Goal: Feedback & Contribution: Contribute content

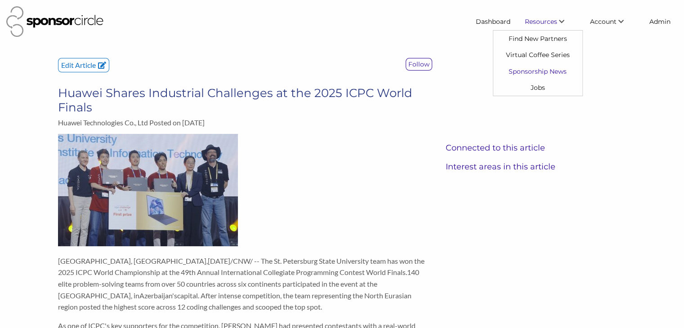
click at [523, 71] on link "Sponsorship News" at bounding box center [537, 71] width 89 height 16
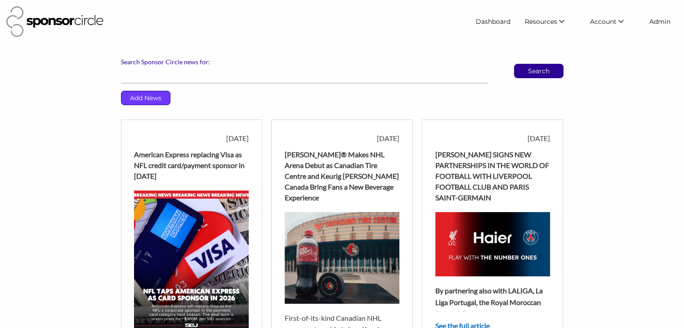
click at [155, 96] on p "Add News" at bounding box center [145, 97] width 49 height 13
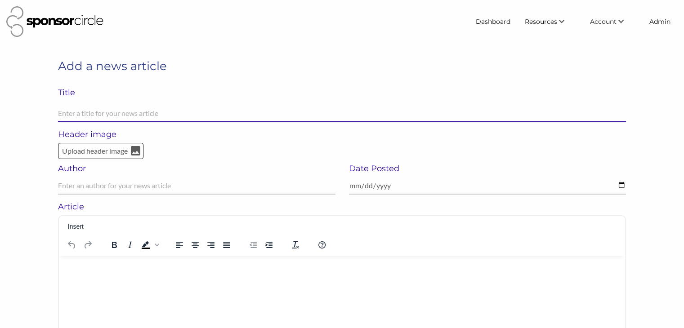
click at [145, 115] on input "text" at bounding box center [342, 114] width 568 height 18
paste input "Adidas latest to sign with Audi for F1 entry"
drag, startPoint x: 200, startPoint y: 112, endPoint x: 54, endPoint y: 106, distance: 145.8
click at [54, 106] on div "Add a news article Title Adidas latest to sign with Audi for F1 entry Field can…" at bounding box center [341, 93] width 581 height 71
paste input "Four rings and three stripes: Adidas becomes official partner of Audi in F1"
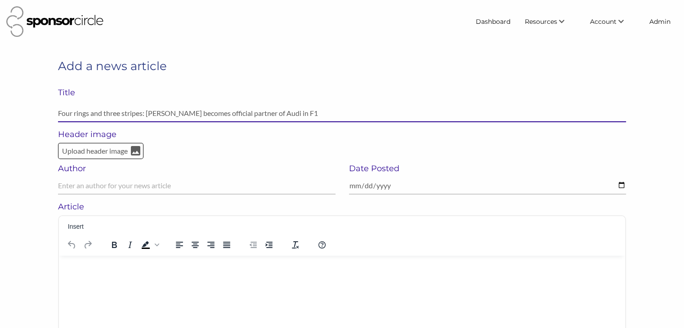
type input "Four rings and three stripes: Adidas becomes official partner of Audi in F1"
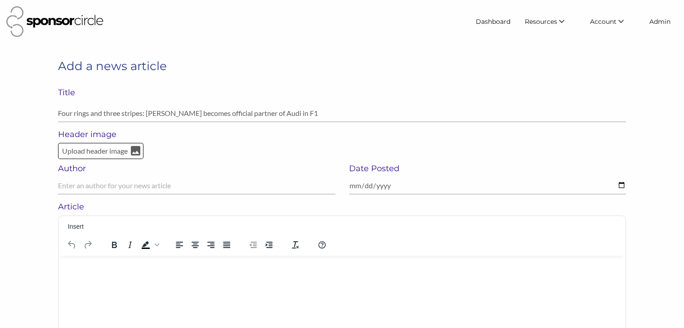
click at [165, 277] on html at bounding box center [342, 266] width 566 height 23
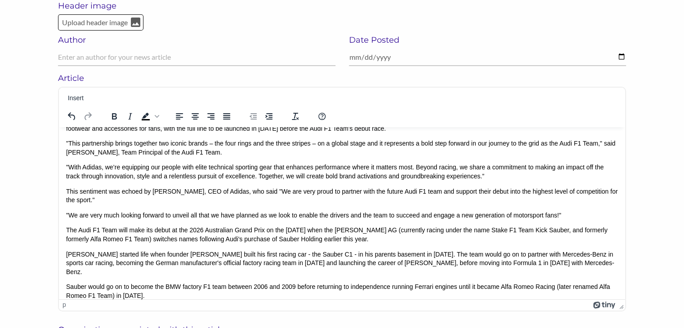
scroll to position [91, 0]
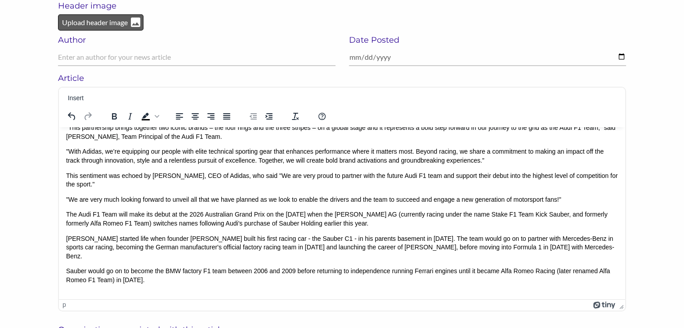
click at [77, 24] on p "Upload header image" at bounding box center [94, 23] width 67 height 12
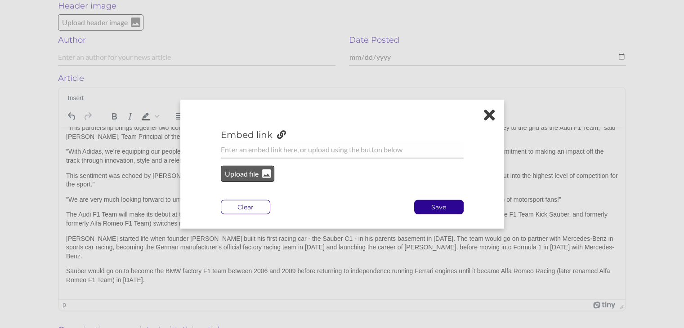
click at [241, 177] on p "Upload file" at bounding box center [242, 174] width 36 height 12
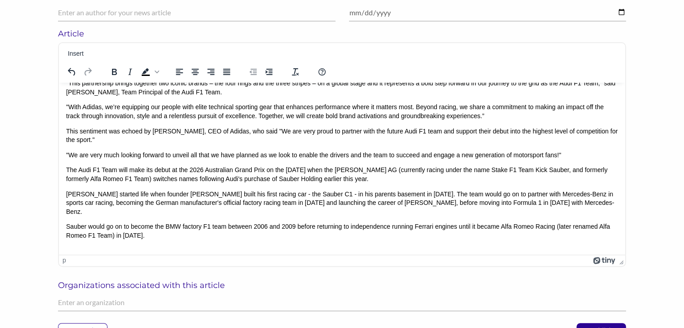
scroll to position [209, 0]
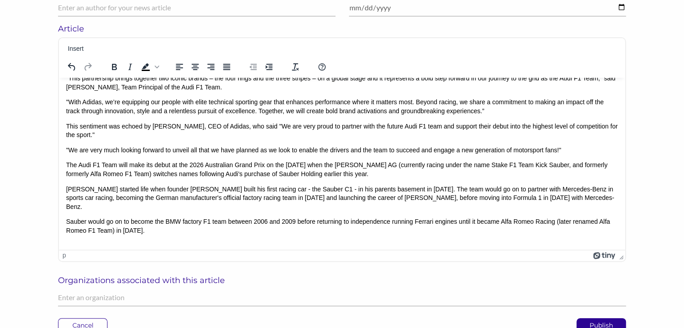
click at [353, 230] on p "Sauber would go on to become the BMW factory F1 team between 2006 and 2009 befo…" at bounding box center [341, 226] width 551 height 18
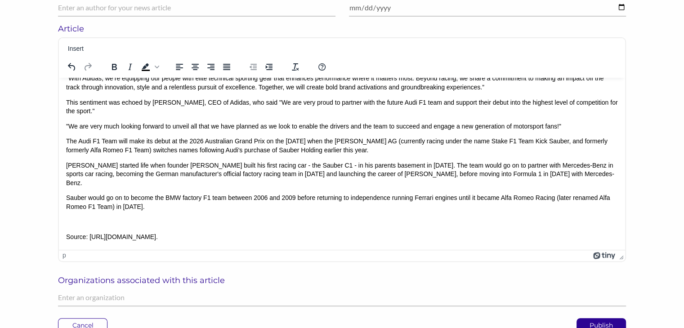
scroll to position [138, 0]
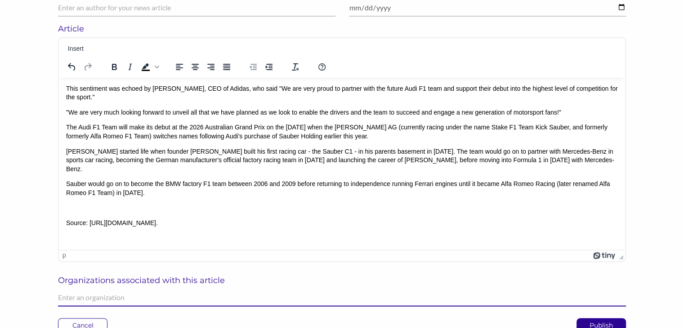
click at [136, 293] on input "text" at bounding box center [342, 298] width 568 height 18
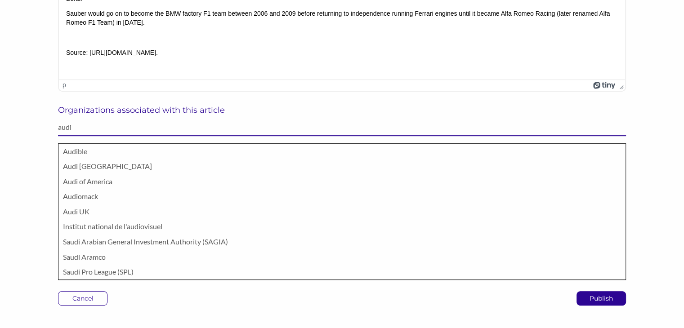
scroll to position [381, 0]
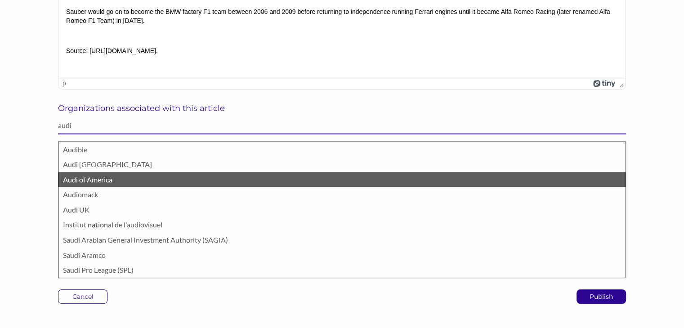
type input "audi"
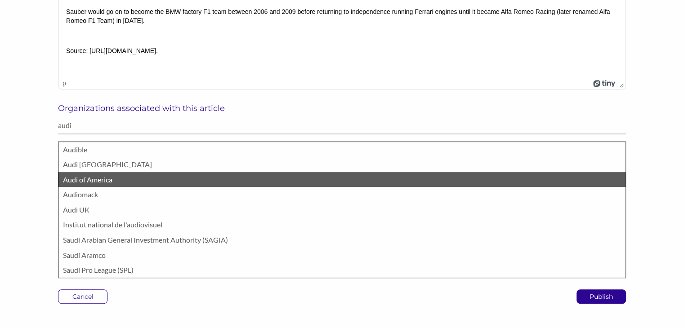
click at [84, 183] on p "Audi of America" at bounding box center [342, 180] width 558 height 12
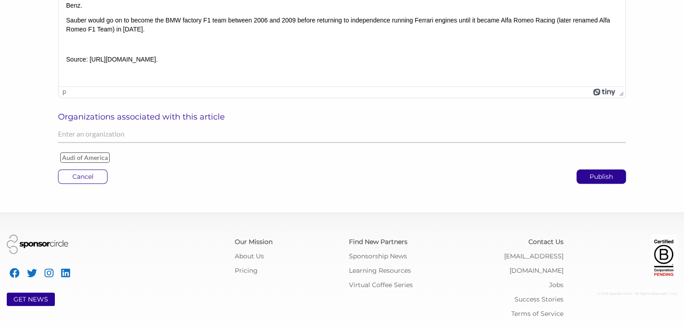
scroll to position [371, 0]
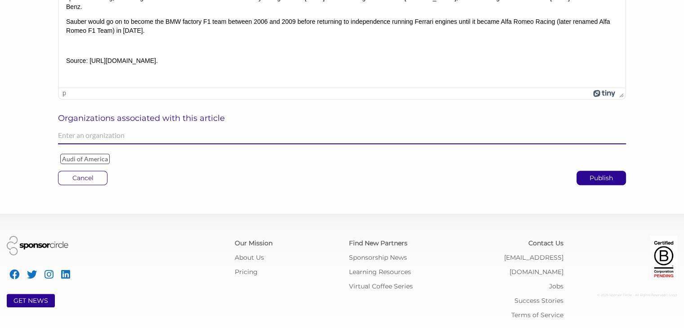
click at [97, 139] on input "text" at bounding box center [342, 136] width 568 height 18
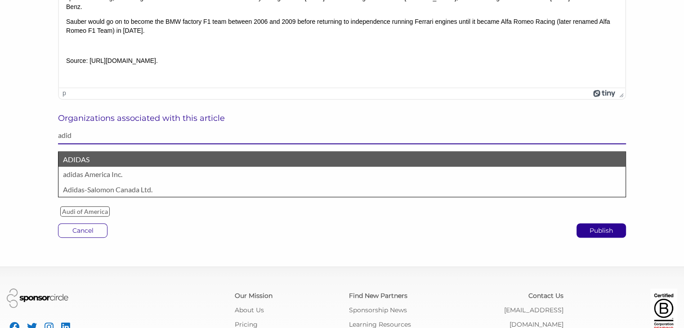
type input "adid"
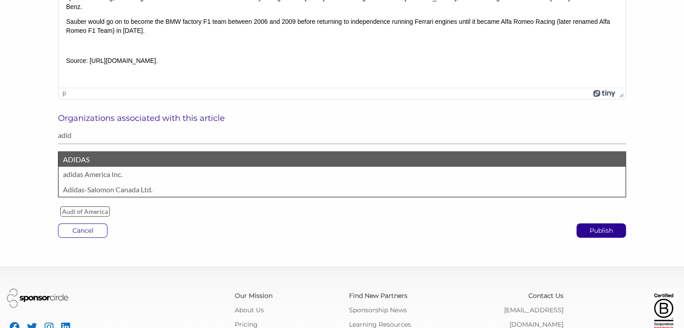
click at [77, 160] on p "ADIDAS" at bounding box center [342, 160] width 558 height 12
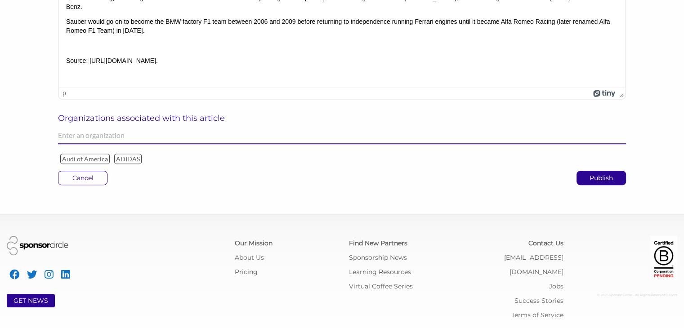
click at [110, 135] on input "text" at bounding box center [342, 136] width 568 height 18
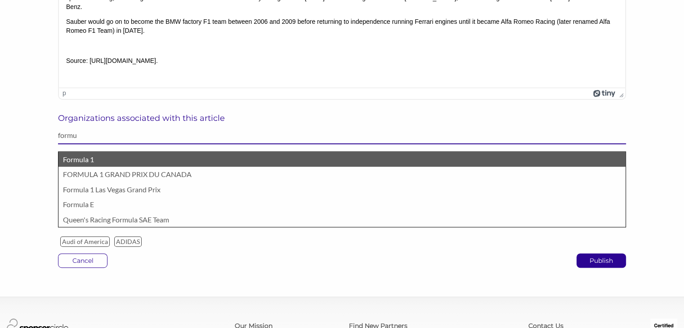
type input "formu"
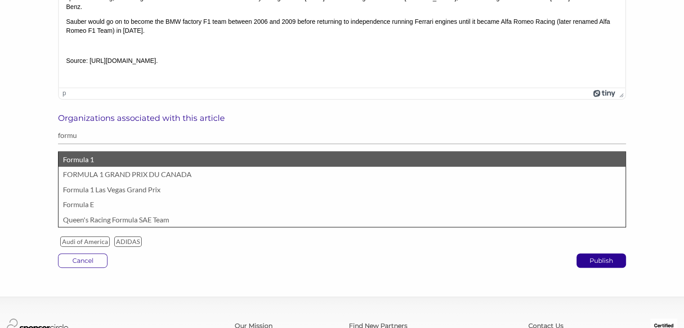
click at [98, 158] on p "Formula 1" at bounding box center [342, 160] width 558 height 12
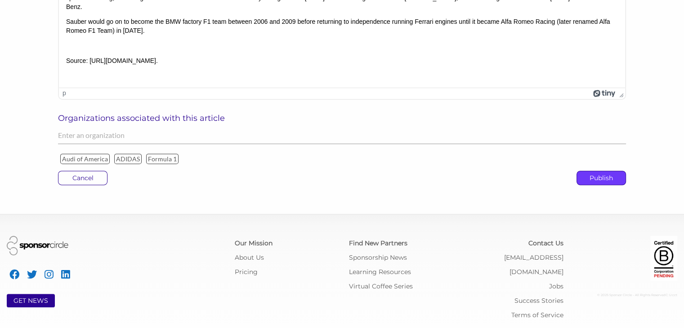
click at [600, 175] on p "Publish" at bounding box center [601, 177] width 49 height 13
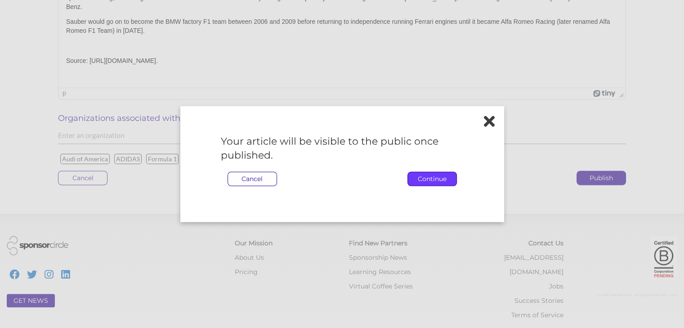
click at [432, 180] on p "Continue" at bounding box center [432, 178] width 49 height 13
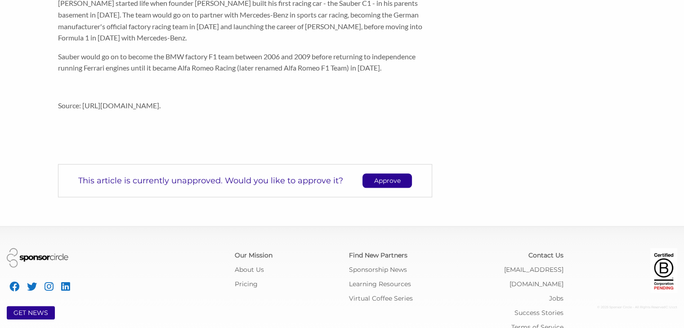
scroll to position [701, 0]
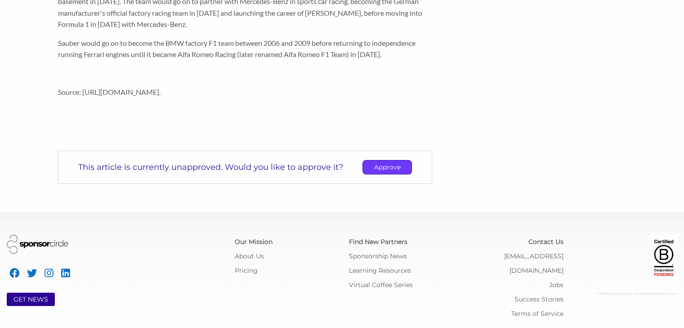
click at [379, 168] on p "Approve" at bounding box center [387, 166] width 49 height 13
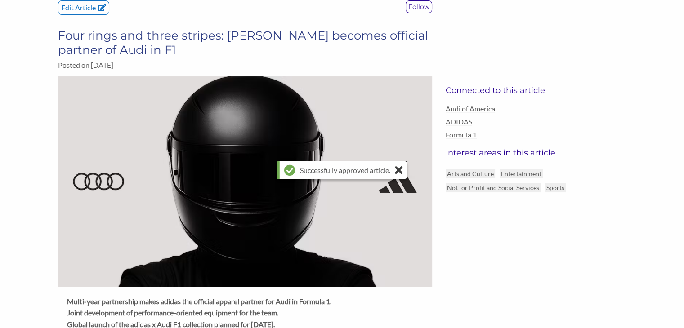
scroll to position [0, 0]
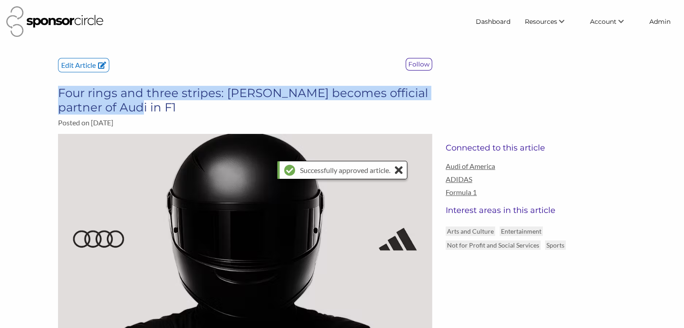
drag, startPoint x: 126, startPoint y: 104, endPoint x: 58, endPoint y: 97, distance: 68.7
click at [58, 97] on div "Edit Article Follow Four rings and three stripes: Adidas becomes official partn…" at bounding box center [244, 96] width 387 height 76
copy h3 "Four rings and three stripes: [PERSON_NAME] becomes official partner of Audi in…"
